Goal: Use online tool/utility: Utilize a website feature to perform a specific function

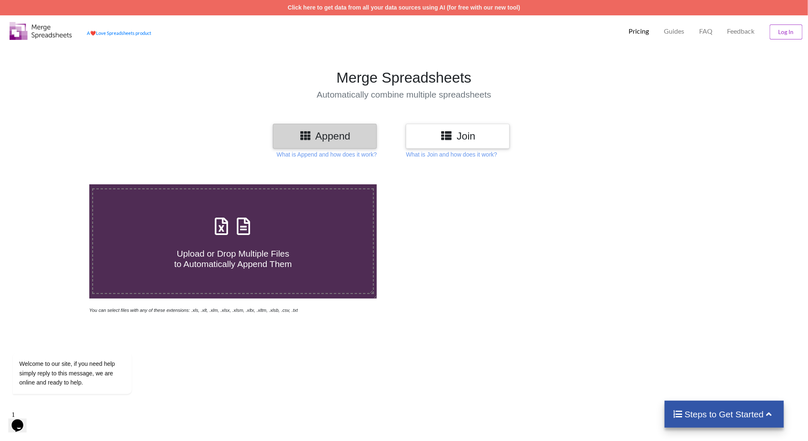
click at [353, 135] on h3 "Append" at bounding box center [324, 136] width 91 height 12
click at [248, 258] on span "Upload or Drop Multiple Files to Automatically Append Them" at bounding box center [233, 259] width 118 height 20
click at [58, 184] on input "Upload or Drop Multiple Files to Automatically Append Them" at bounding box center [58, 184] width 0 height 0
click at [226, 258] on span "Upload or Drop Multiple Files to Automatically Append Them" at bounding box center [233, 259] width 118 height 20
drag, startPoint x: 226, startPoint y: 258, endPoint x: 192, endPoint y: 385, distance: 132.3
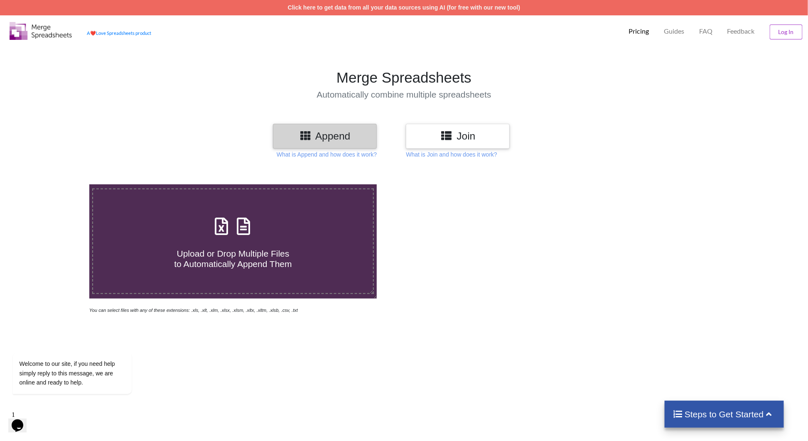
click at [201, 391] on div "Upload or Drop Multiple Files to Automatically Append Them You can select files…" at bounding box center [404, 387] width 808 height 441
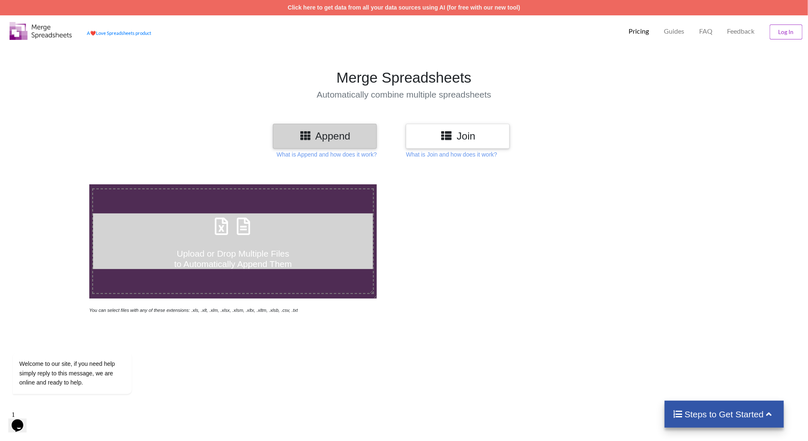
click at [197, 213] on label "Upload or Drop Multiple Files to Automatically Append Them" at bounding box center [233, 242] width 282 height 106
click at [58, 184] on input "Upload or Drop Multiple Files to Automatically Append Them" at bounding box center [58, 184] width 0 height 0
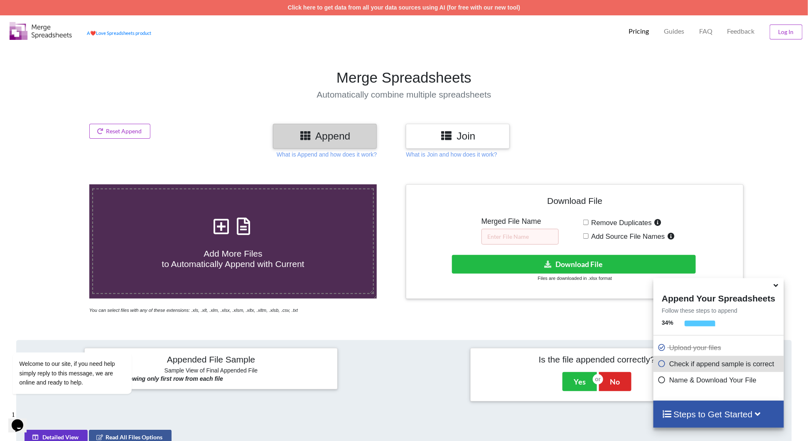
scroll to position [340, 0]
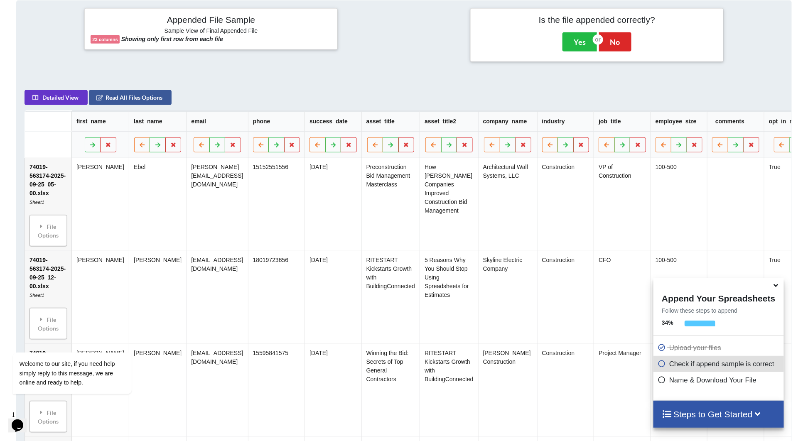
type input "C:\fakepath\74019-563174-2025-09-25_05-00.xlsx"
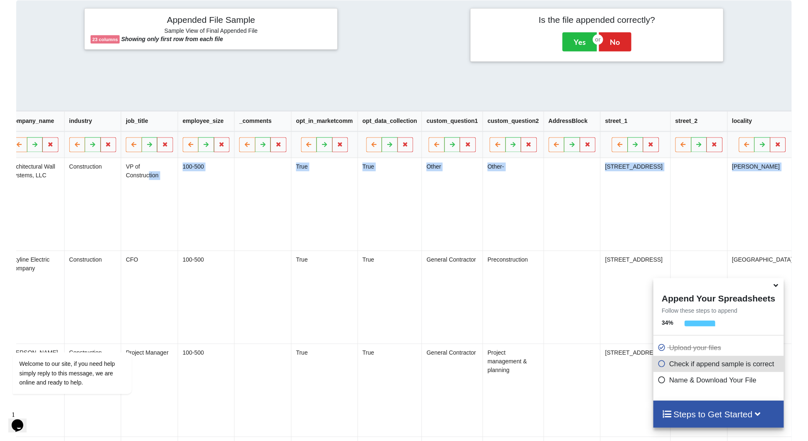
scroll to position [0, 630]
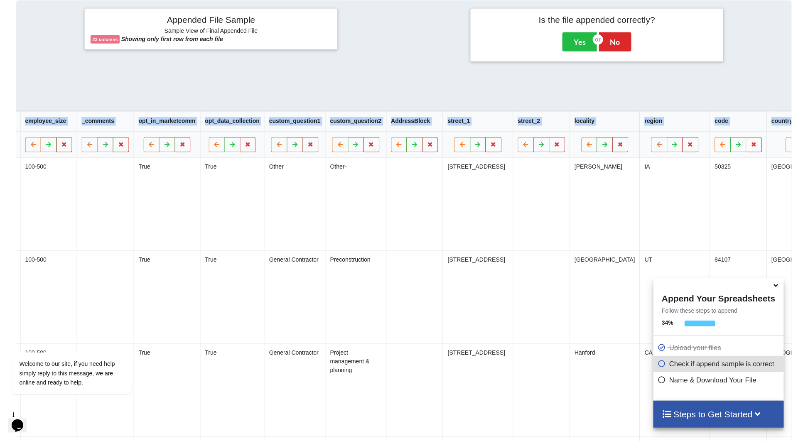
drag, startPoint x: 675, startPoint y: 197, endPoint x: 816, endPoint y: 207, distance: 141.1
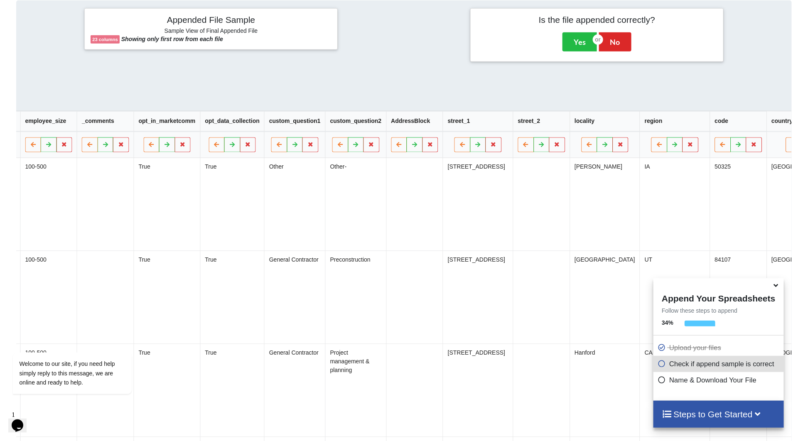
click at [663, 362] on span at bounding box center [664, 364] width 12 height 8
click at [663, 364] on icon at bounding box center [662, 362] width 8 height 7
click at [663, 379] on span at bounding box center [664, 380] width 12 height 8
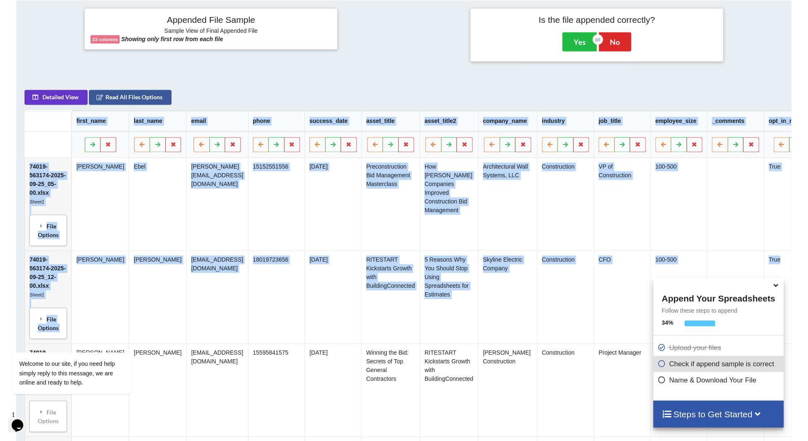
drag, startPoint x: 219, startPoint y: 315, endPoint x: -206, endPoint y: 256, distance: 428.9
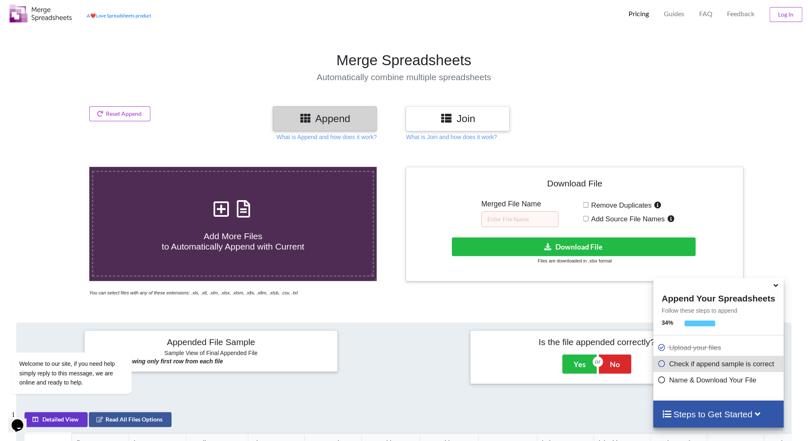
scroll to position [17, 0]
click at [518, 211] on div "Merged File Name" at bounding box center [519, 213] width 77 height 27
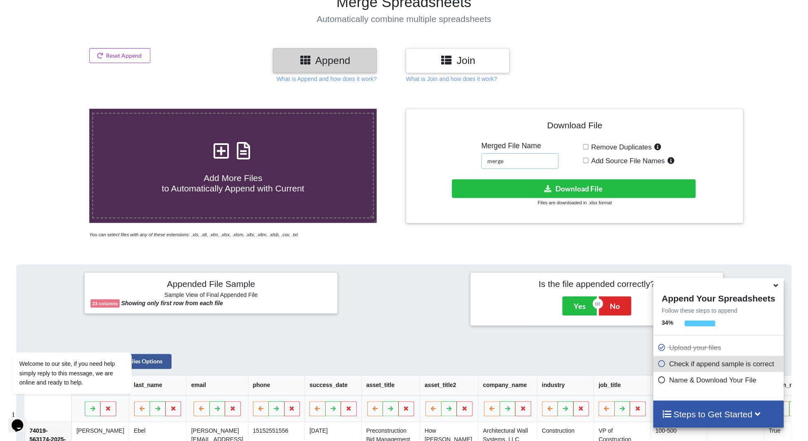
scroll to position [0, 0]
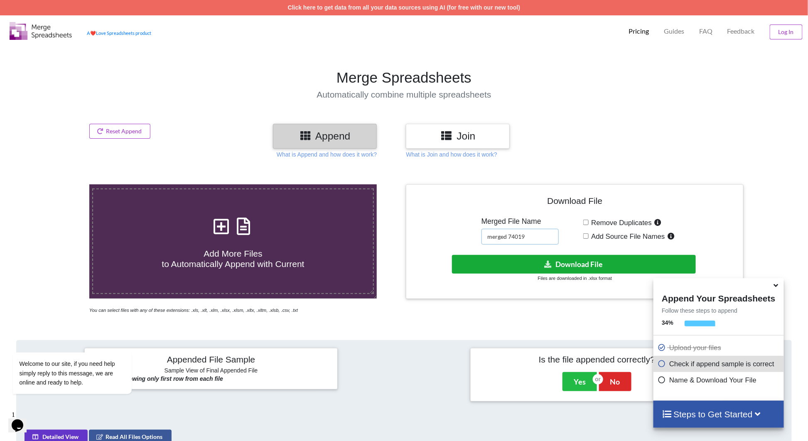
type input "merged 74019"
click at [501, 257] on button "Download File" at bounding box center [574, 264] width 244 height 19
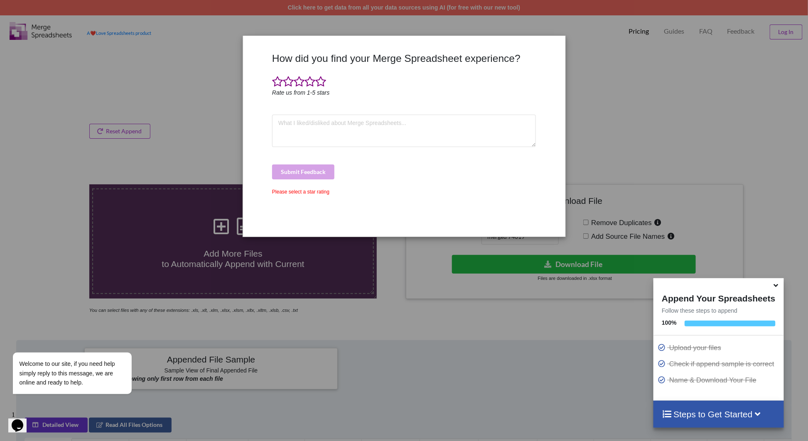
click at [488, 241] on div "How did you find your Merge Spreadsheet experience? Rate us from 1-5 stars Subm…" at bounding box center [404, 220] width 808 height 441
click at [467, 258] on div "How did you find your Merge Spreadsheet experience? Rate us from 1-5 stars Subm…" at bounding box center [404, 220] width 808 height 441
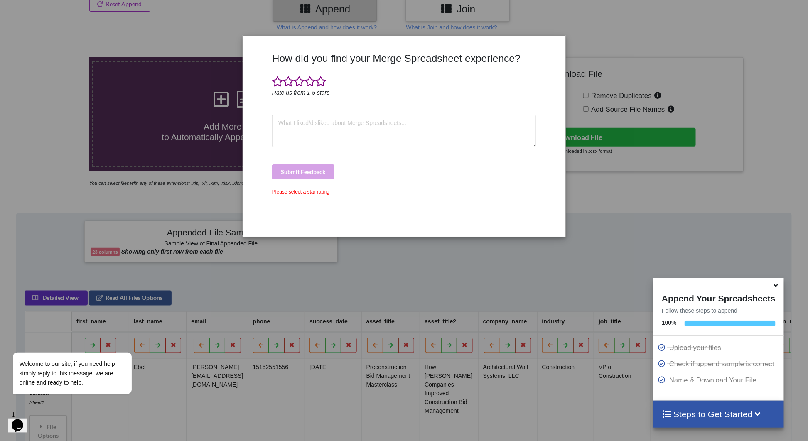
scroll to position [138, 0]
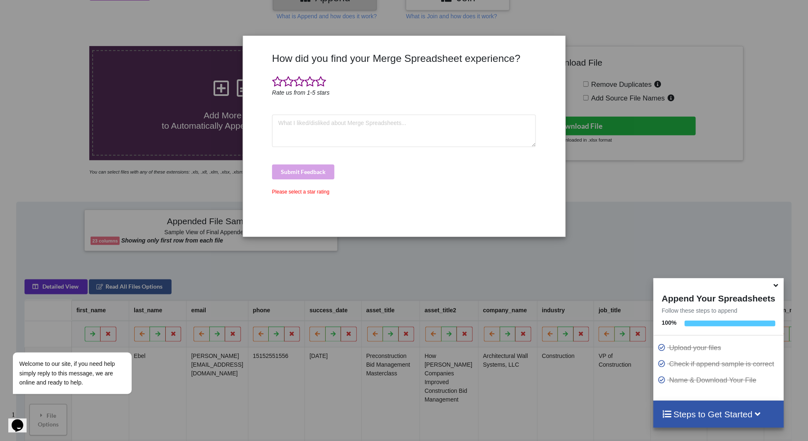
click at [537, 53] on div "How did you find your Merge Spreadsheet experience? Rate us from 1-5 stars Subm…" at bounding box center [404, 141] width 268 height 178
